Goal: Transaction & Acquisition: Purchase product/service

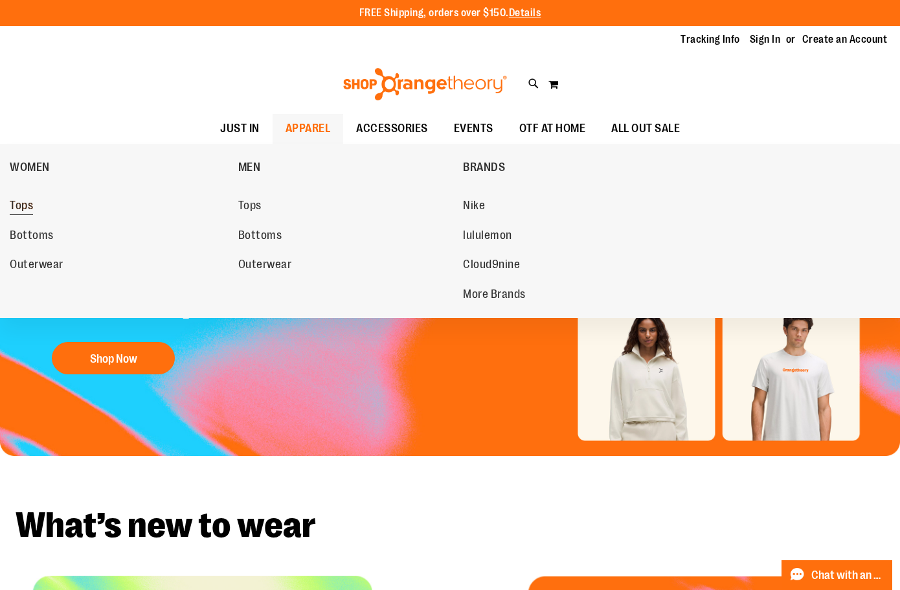
click at [29, 206] on span "Tops" at bounding box center [21, 207] width 23 height 16
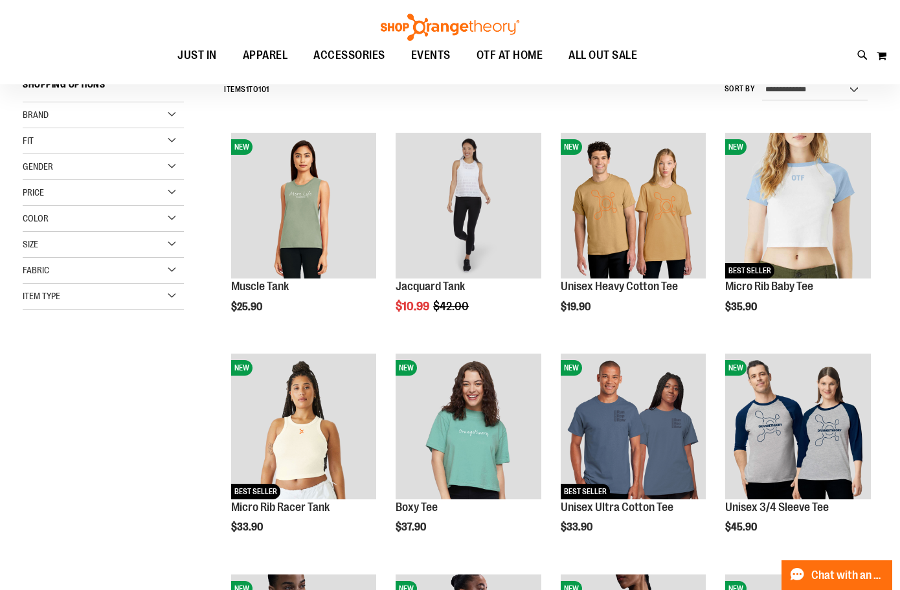
scroll to position [131, 0]
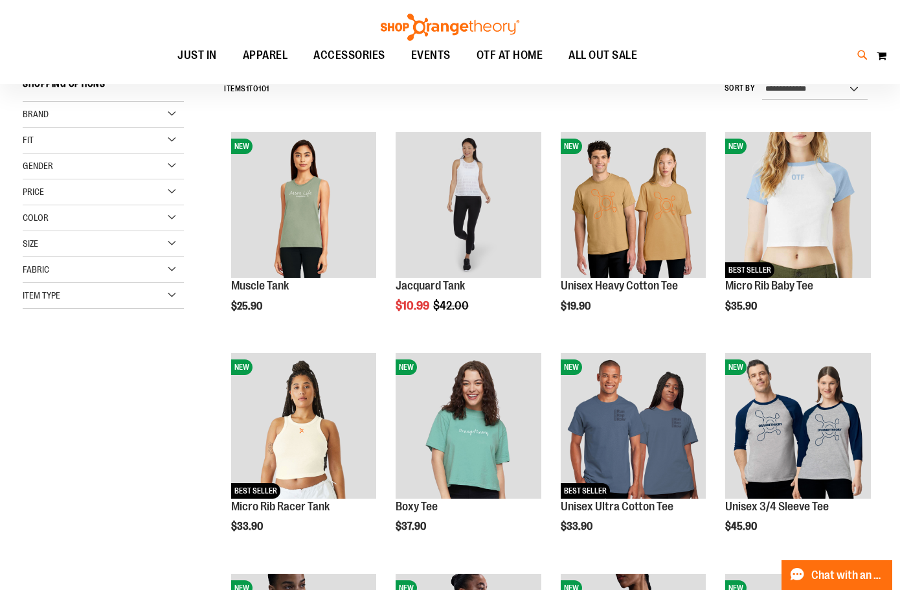
click at [860, 54] on icon at bounding box center [862, 55] width 11 height 15
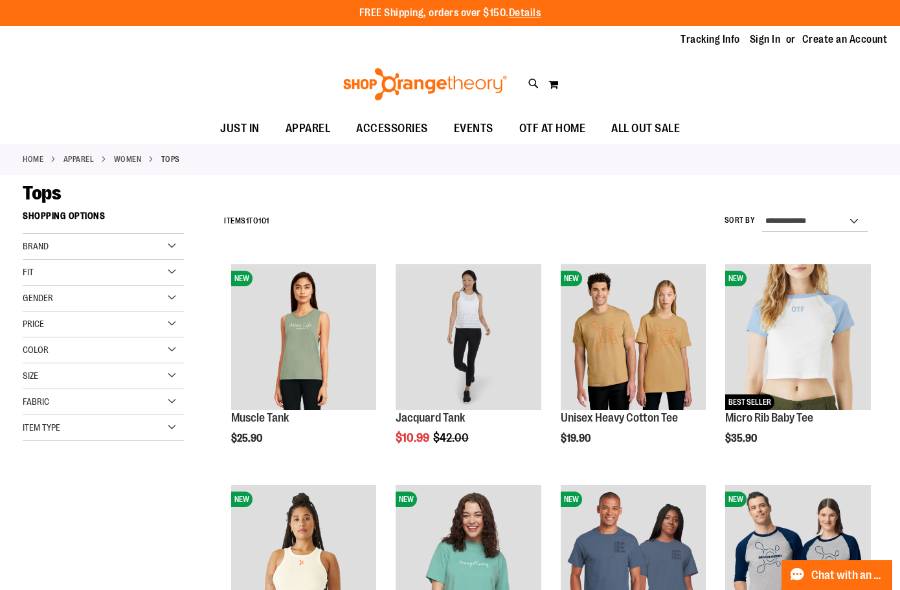
click at [352, 80] on input "Search" at bounding box center [450, 73] width 712 height 43
type input "**********"
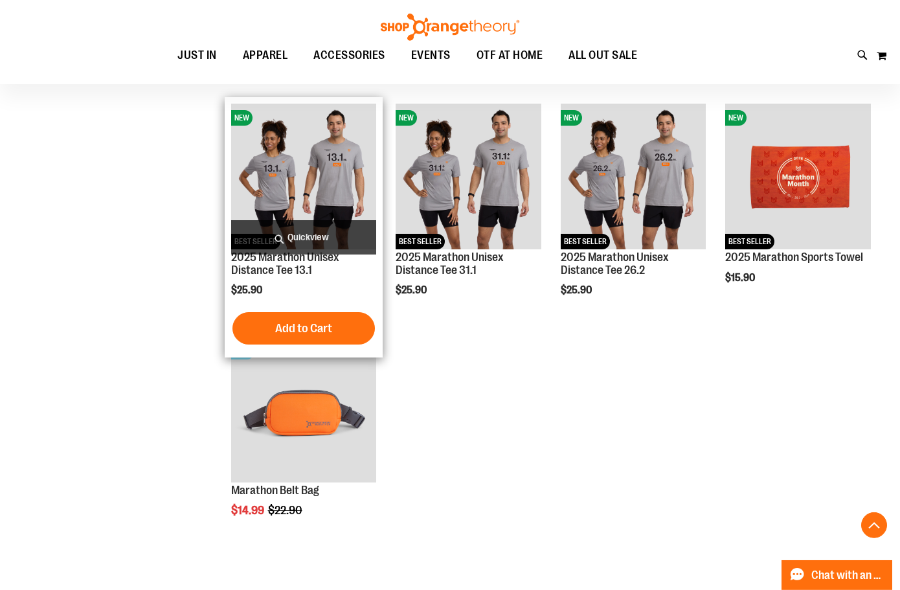
scroll to position [264, 0]
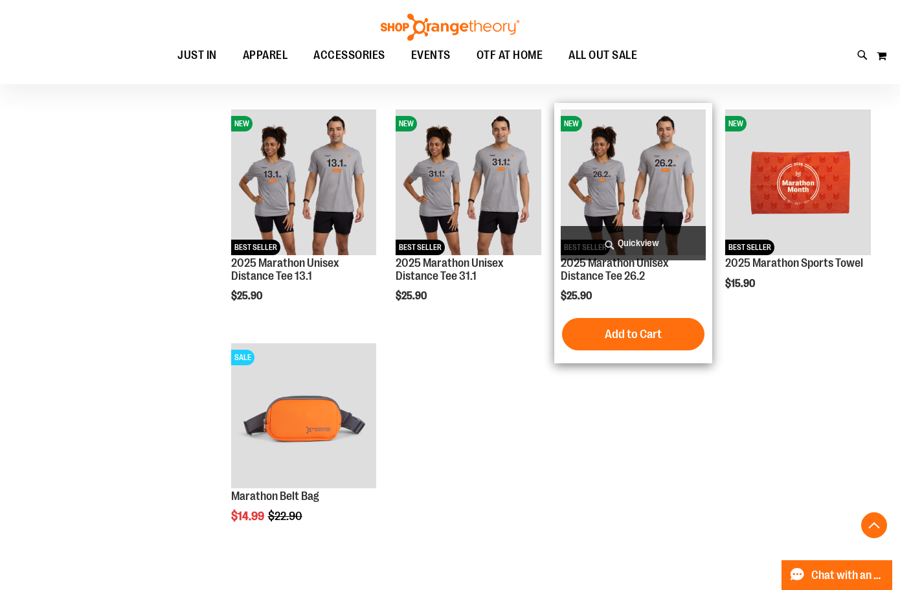
click at [662, 175] on img "product" at bounding box center [633, 181] width 145 height 145
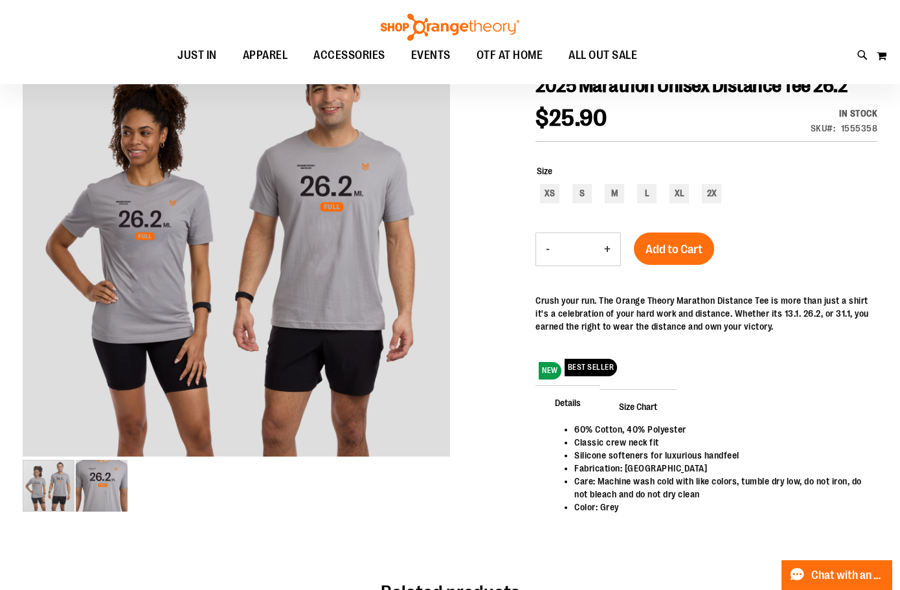
scroll to position [131, 0]
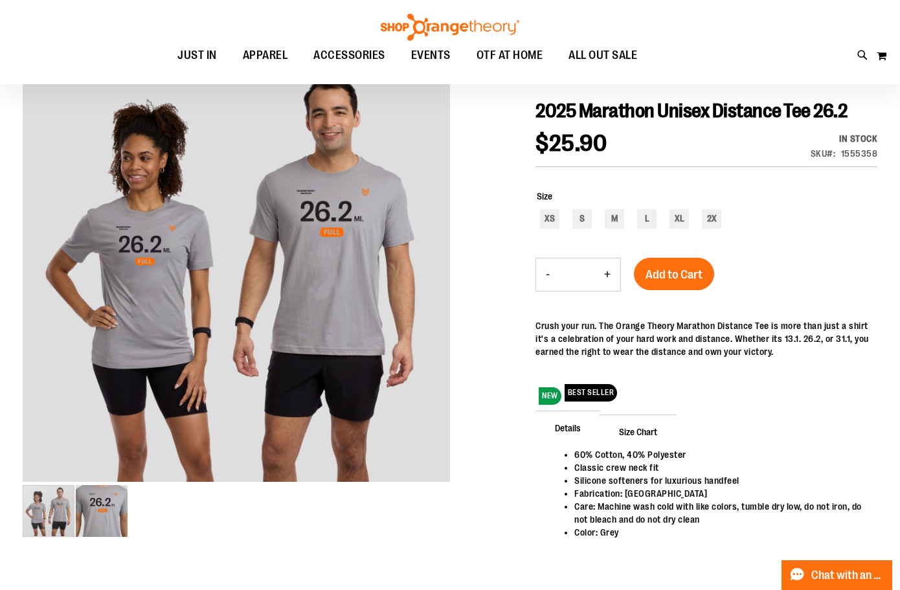
click at [542, 157] on span "$25.90" at bounding box center [571, 143] width 71 height 27
click at [519, 168] on div at bounding box center [450, 323] width 855 height 535
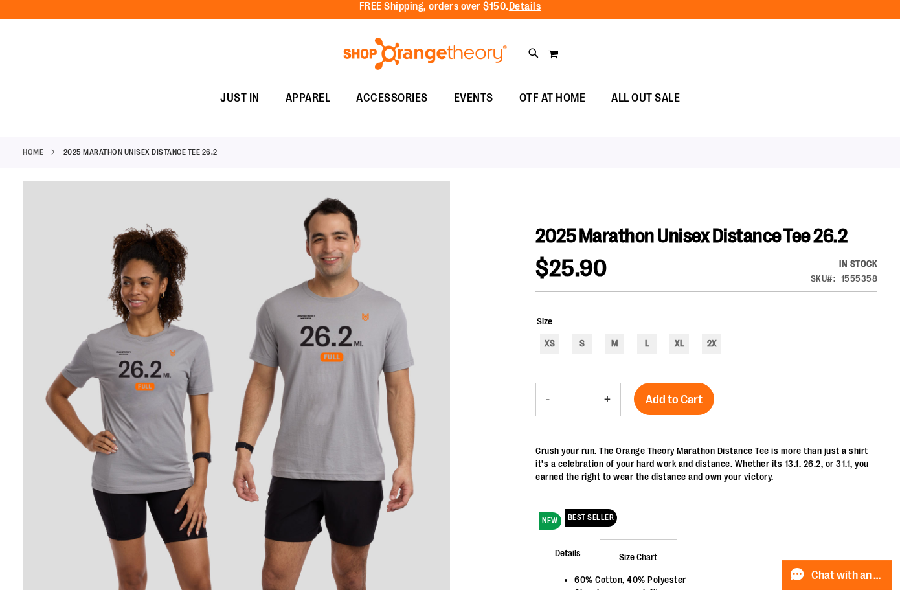
scroll to position [0, 0]
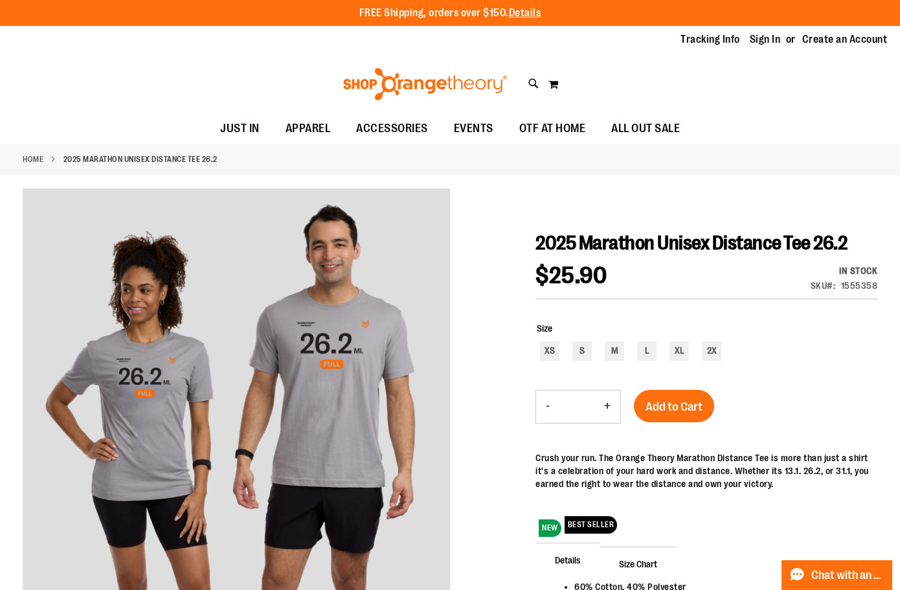
click at [866, 174] on div "Home 2025 Marathon Unisex Distance Tee 26.2" at bounding box center [450, 160] width 900 height 32
click at [857, 152] on div "Home 2025 Marathon Unisex Distance Tee 26.2" at bounding box center [450, 160] width 900 height 32
